Goal: Information Seeking & Learning: Learn about a topic

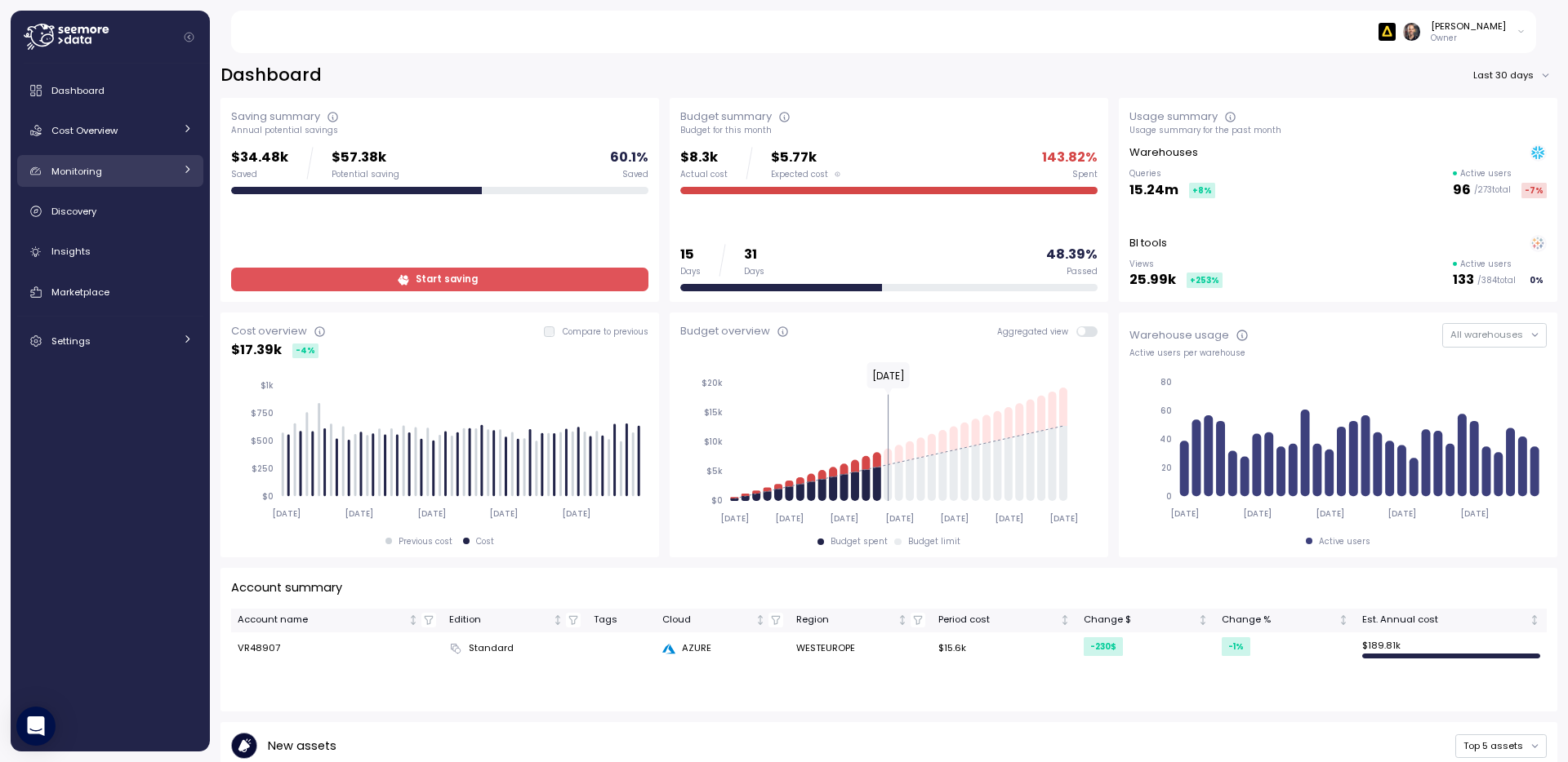
click at [80, 166] on span "Monitoring" at bounding box center [77, 172] width 51 height 13
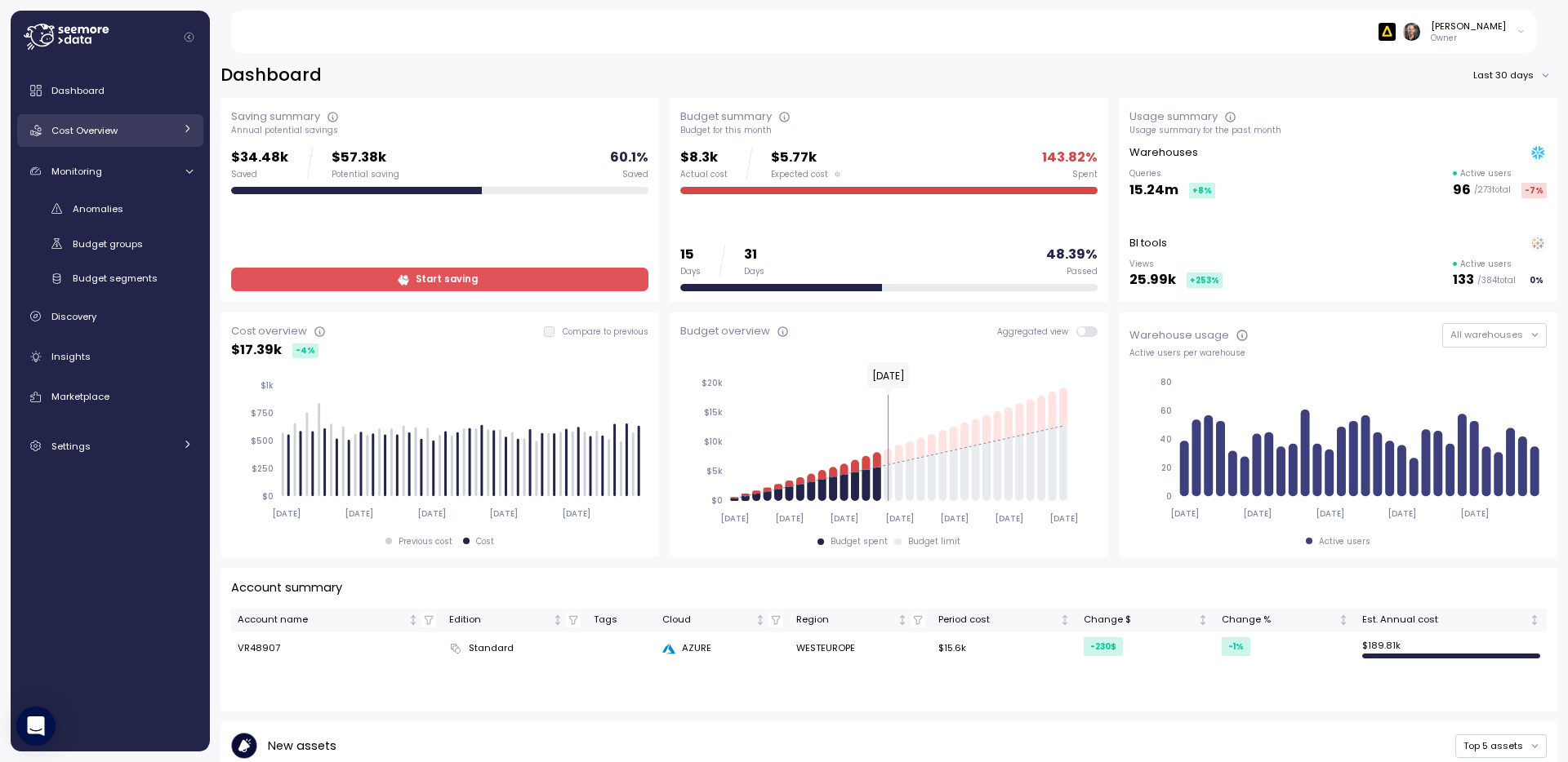
click at [84, 125] on span "Cost Overview" at bounding box center [84, 131] width 66 height 13
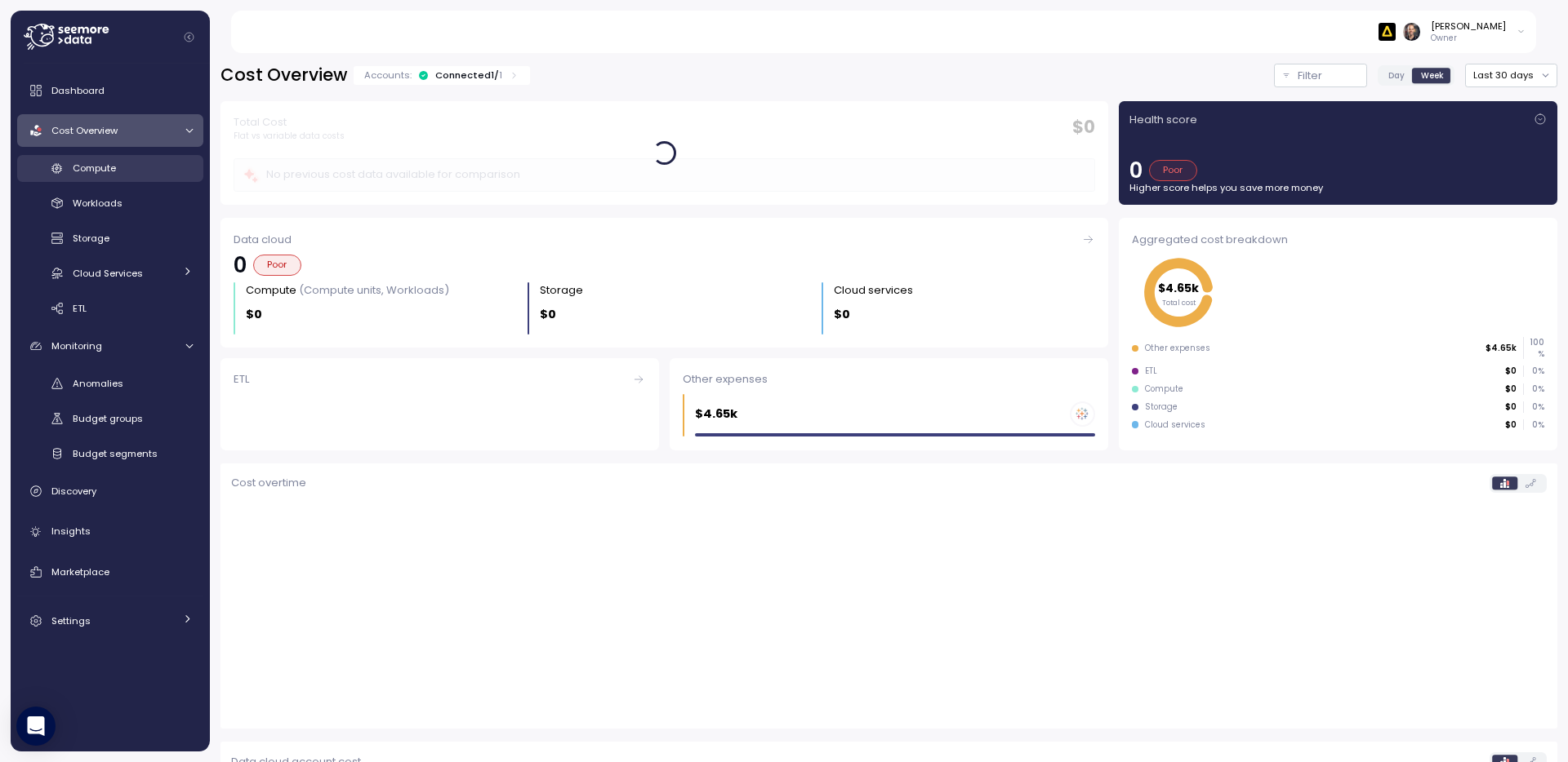
click at [95, 166] on span "Compute" at bounding box center [94, 168] width 43 height 13
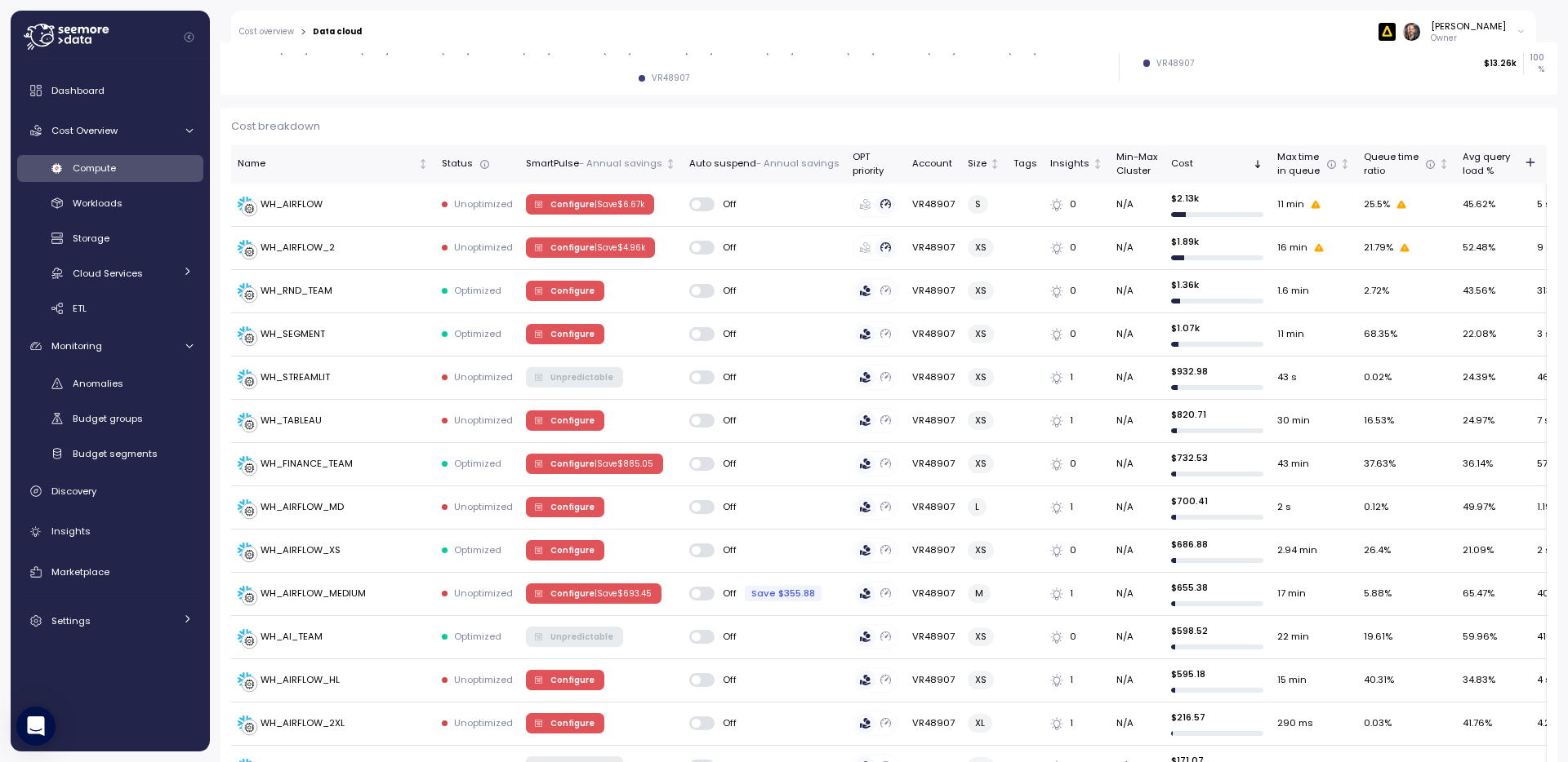
scroll to position [480, 0]
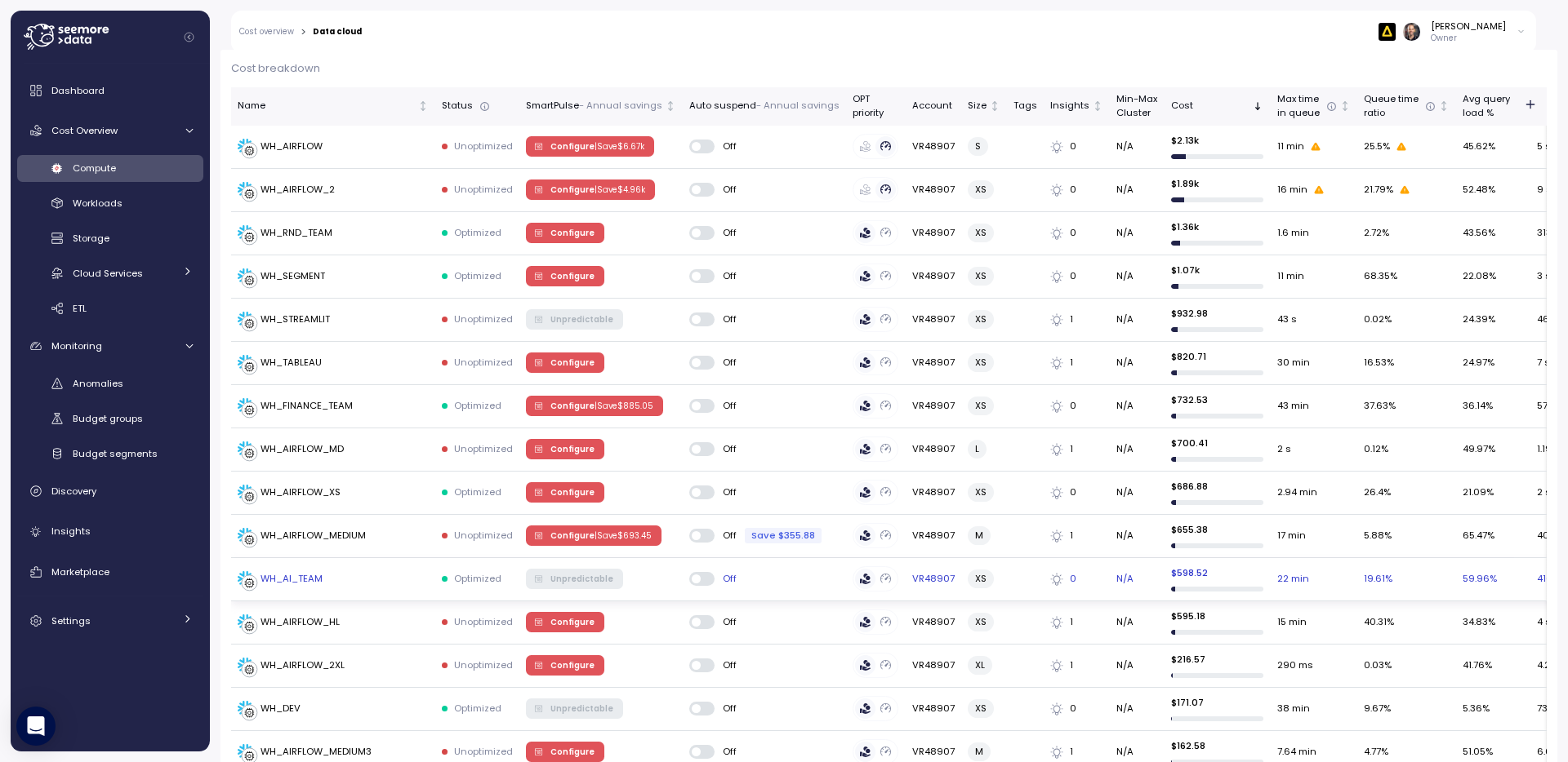
click at [319, 574] on div "WH_AI_TEAM" at bounding box center [291, 579] width 62 height 14
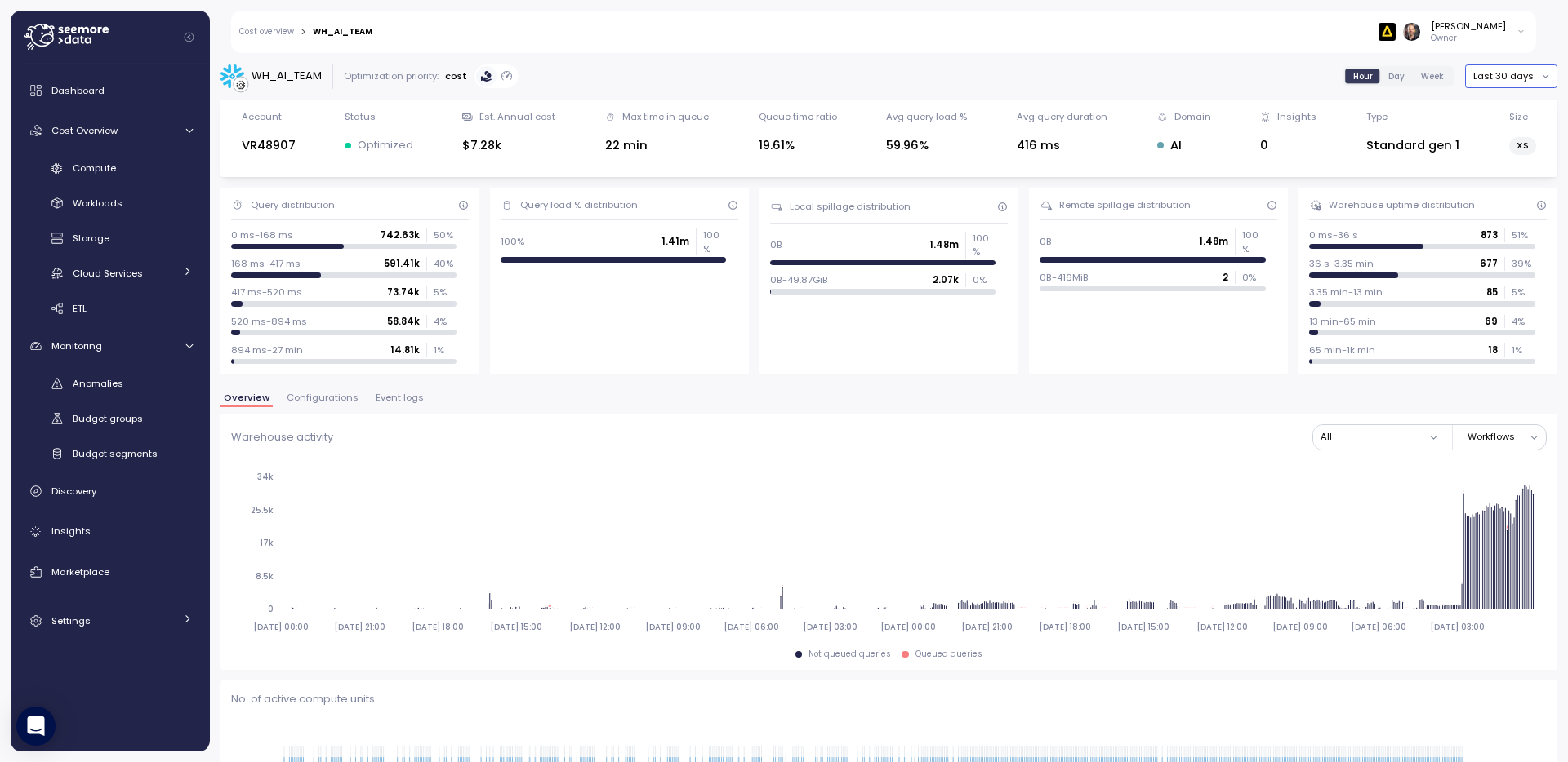
click at [1524, 75] on button "Last 30 days" at bounding box center [1511, 76] width 92 height 24
click at [1503, 156] on div "Last 7 days" at bounding box center [1504, 152] width 53 height 13
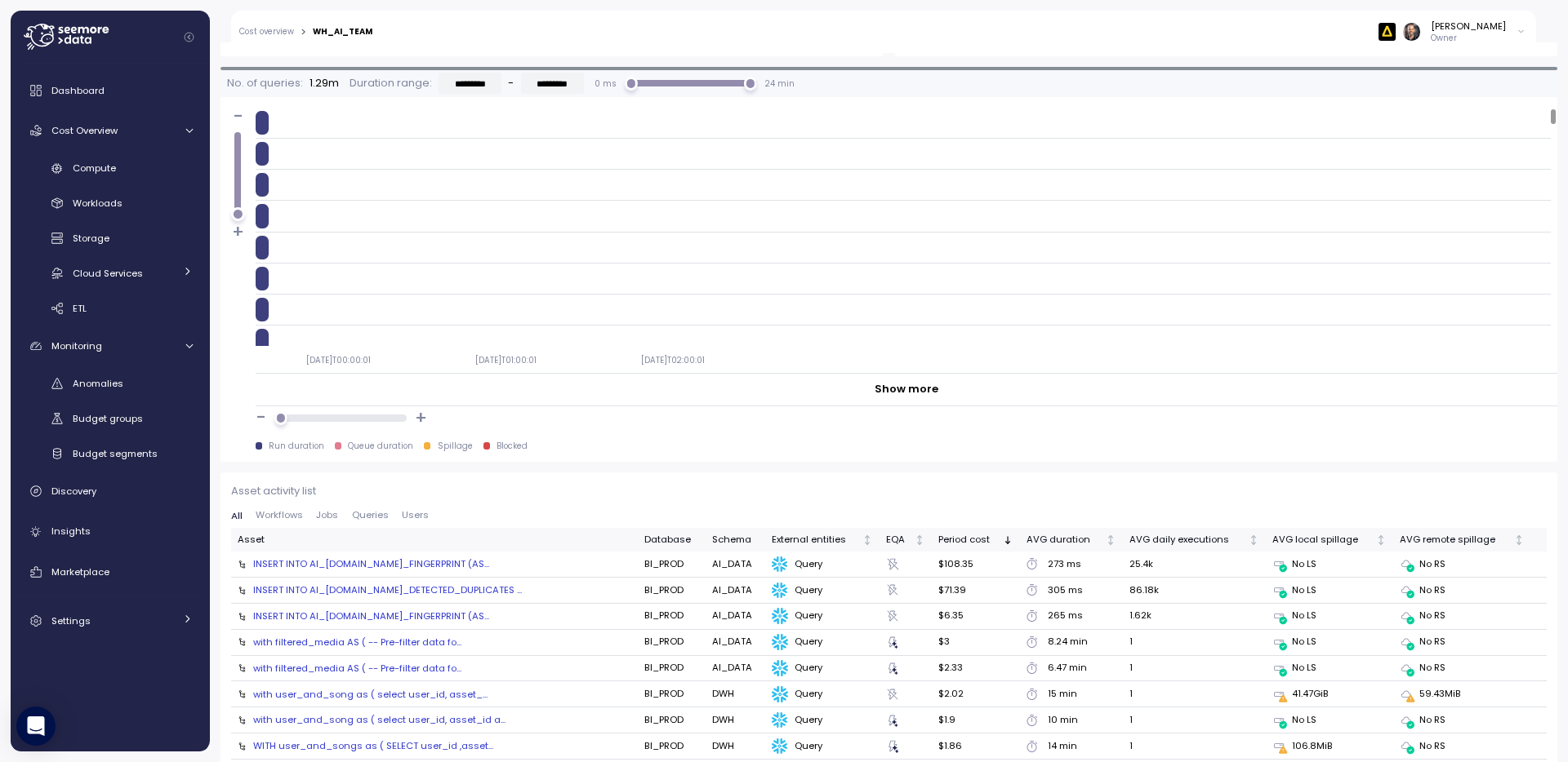
scroll to position [1443, 0]
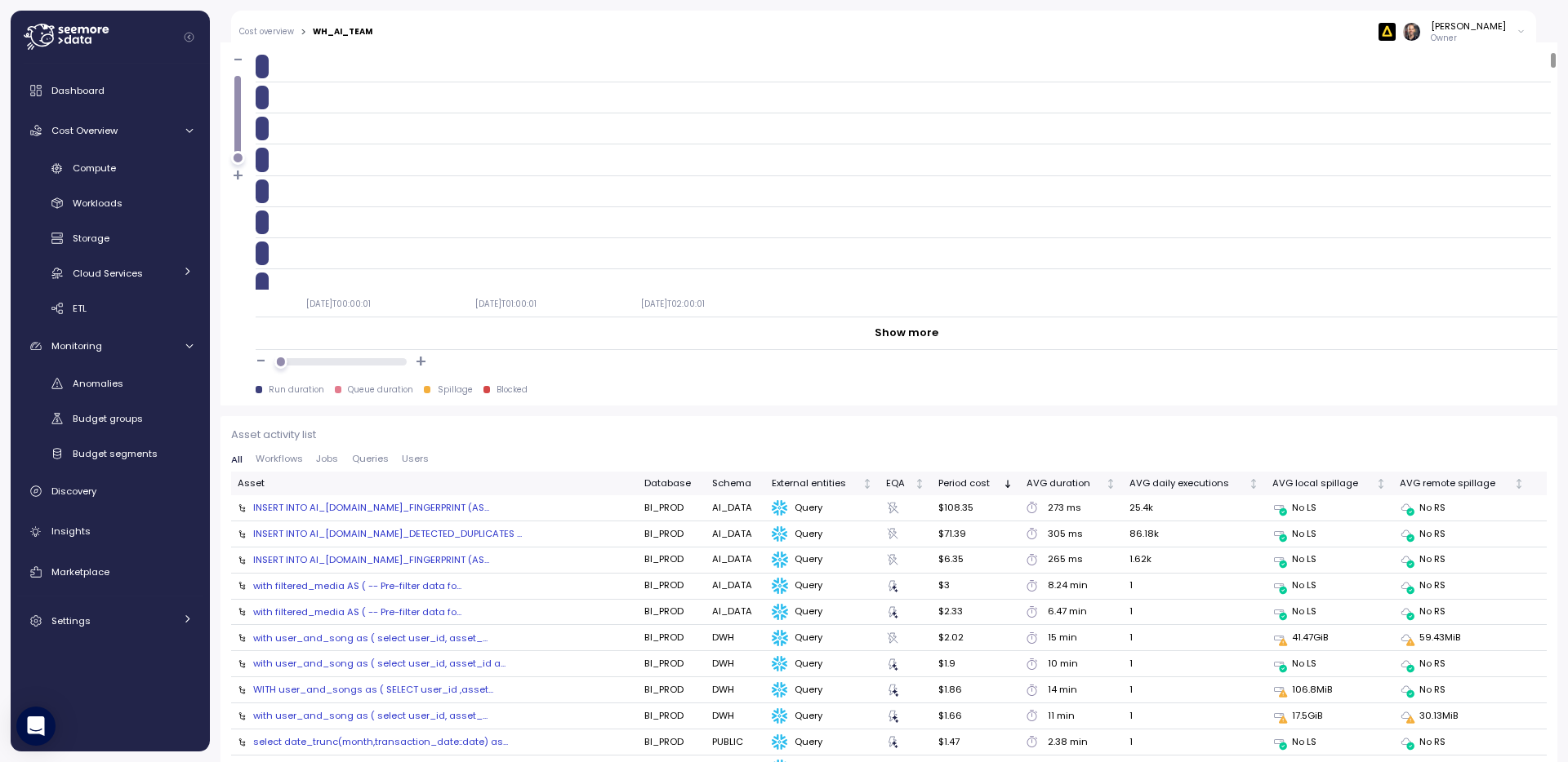
click at [360, 510] on div "INSERT INTO AI_[DOMAIN_NAME]_FINGERPRINT (AS..." at bounding box center [372, 508] width 236 height 13
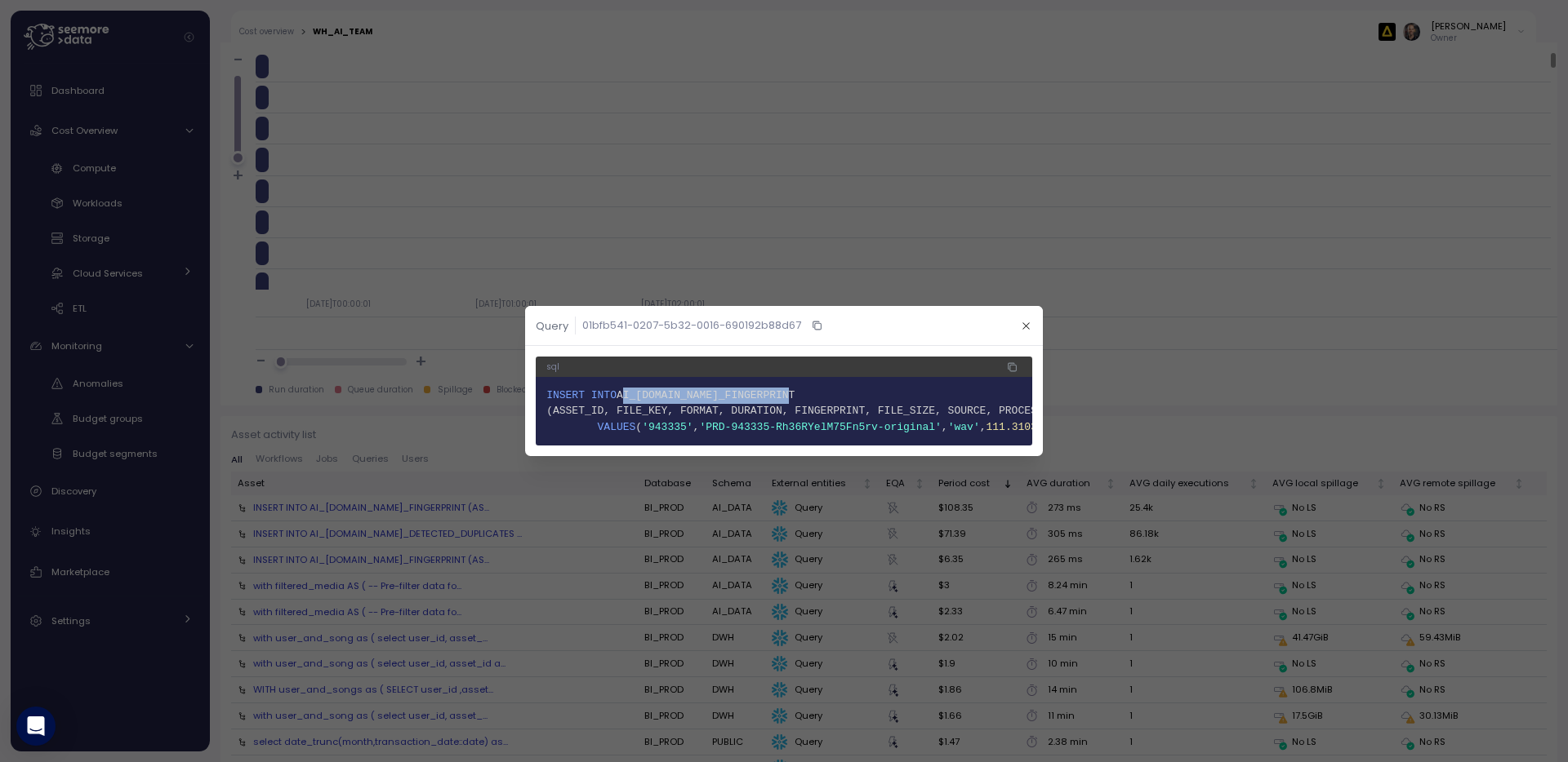
drag, startPoint x: 797, startPoint y: 388, endPoint x: 624, endPoint y: 395, distance: 173.1
click at [624, 395] on span "1 INSERT INTO AI_[DOMAIN_NAME]_FINGERPRINT" at bounding box center [784, 395] width 475 height 16
copy span "AI_[DOMAIN_NAME]_FINGERPRINT"
click at [1024, 322] on icon "button" at bounding box center [1025, 325] width 7 height 7
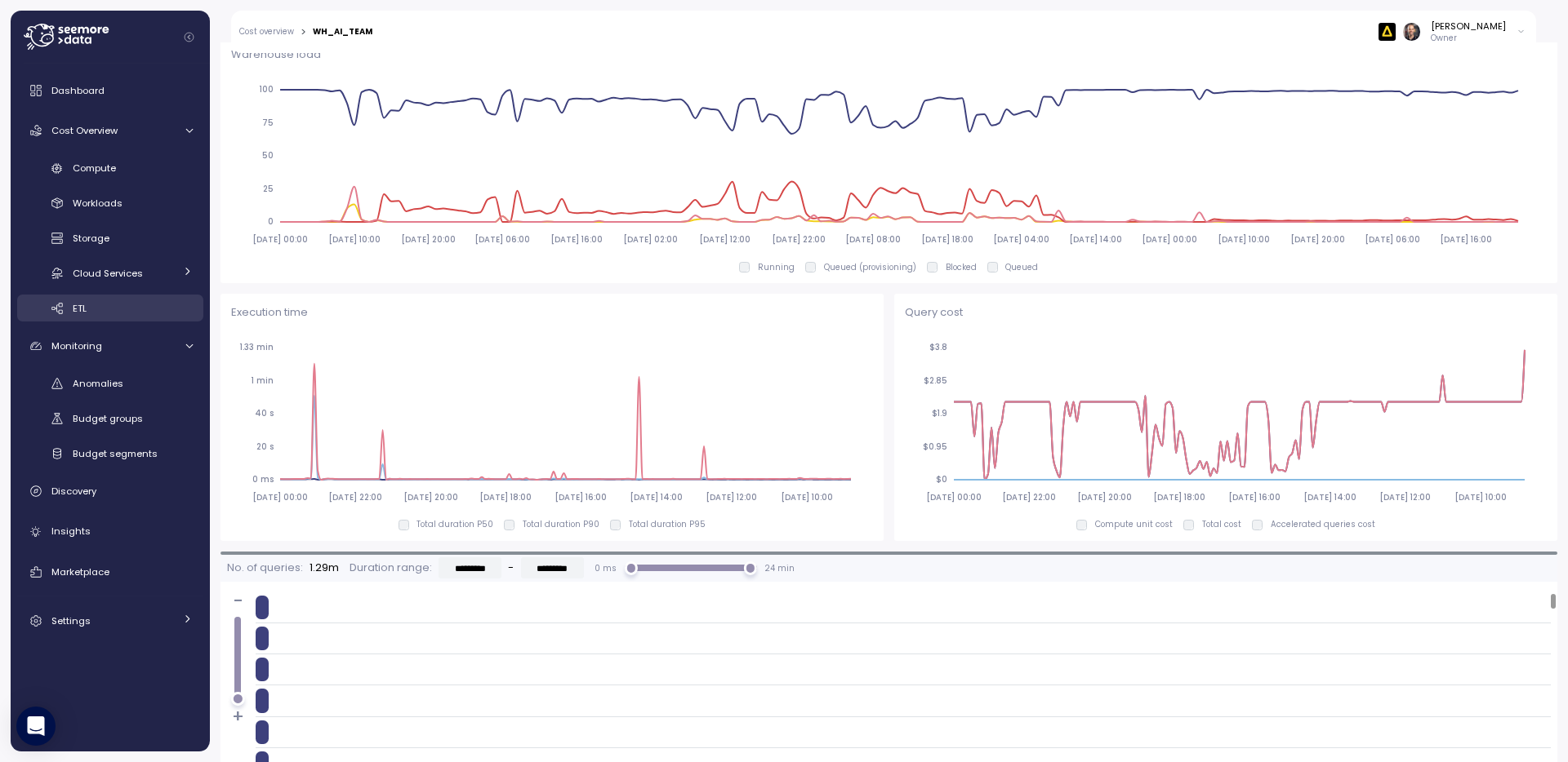
scroll to position [866, 0]
